Goal: Task Accomplishment & Management: Use online tool/utility

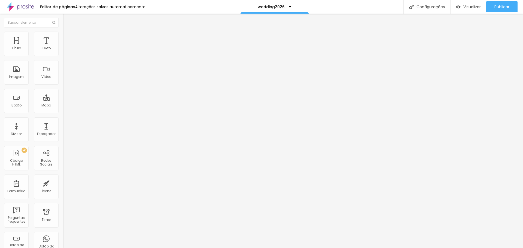
click at [63, 58] on span "Editar perguntas" at bounding box center [78, 55] width 31 height 5
drag, startPoint x: 207, startPoint y: 138, endPoint x: 204, endPoint y: 139, distance: 3.1
drag, startPoint x: 241, startPoint y: 138, endPoint x: 195, endPoint y: 137, distance: 46.1
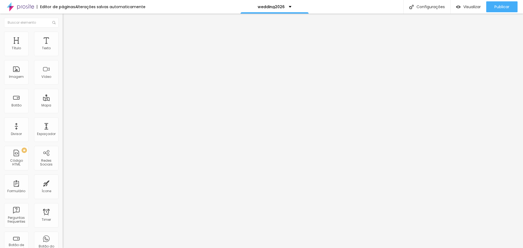
copy li "50 FOTOS DIGITAIS"
drag, startPoint x: 240, startPoint y: 139, endPoint x: 209, endPoint y: 138, distance: 31.1
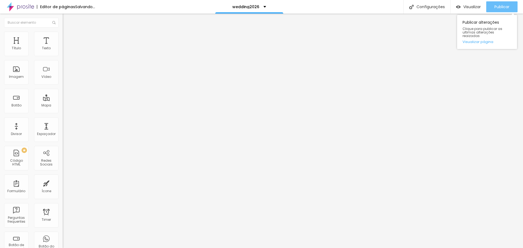
click at [503, 10] on div "Publicar" at bounding box center [501, 6] width 15 height 11
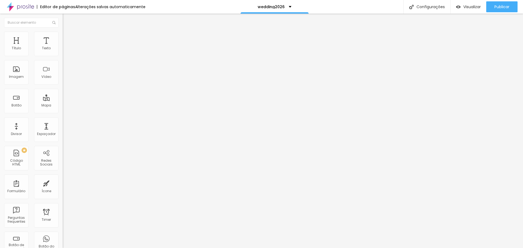
click at [63, 58] on span "Editar perguntas" at bounding box center [78, 55] width 31 height 5
click at [490, 4] on button "Publicar" at bounding box center [501, 6] width 31 height 11
click at [498, 7] on span "Publicar" at bounding box center [501, 7] width 15 height 4
